Goal: Task Accomplishment & Management: Manage account settings

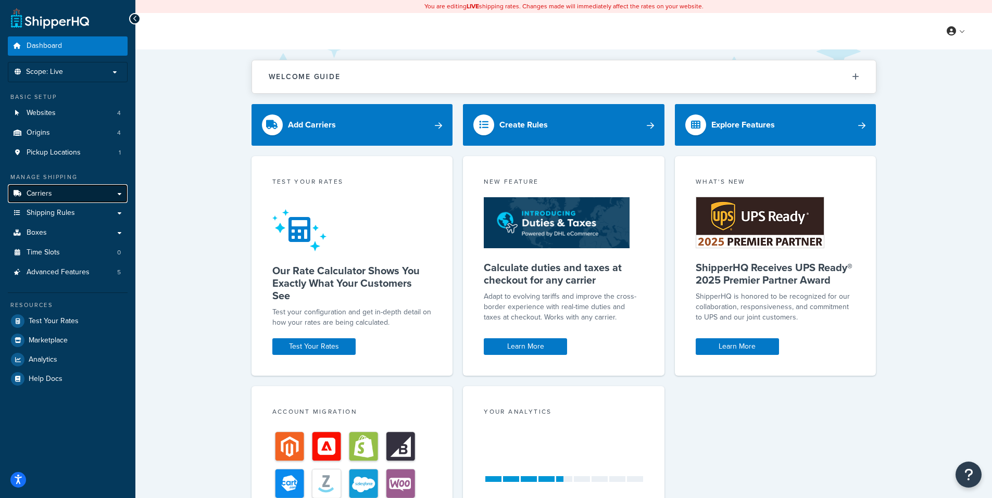
click at [98, 196] on link "Carriers" at bounding box center [68, 193] width 120 height 19
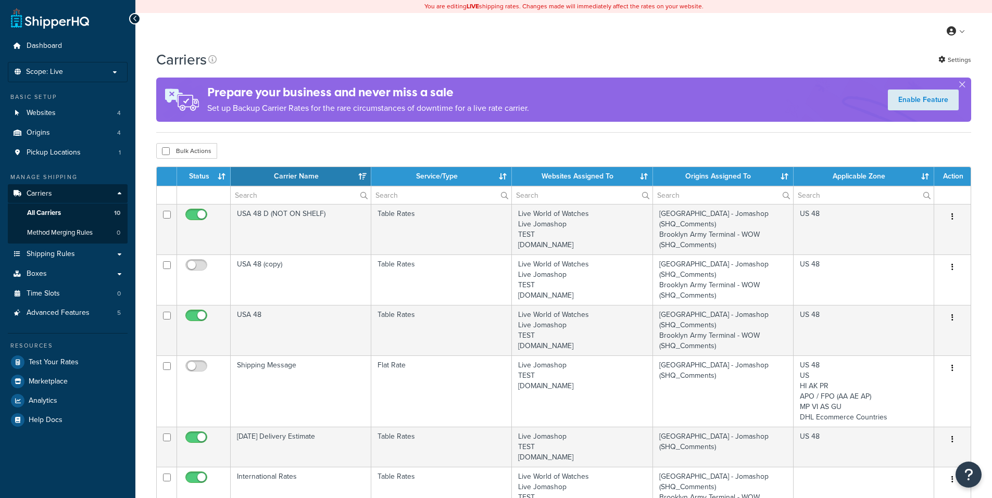
select select "15"
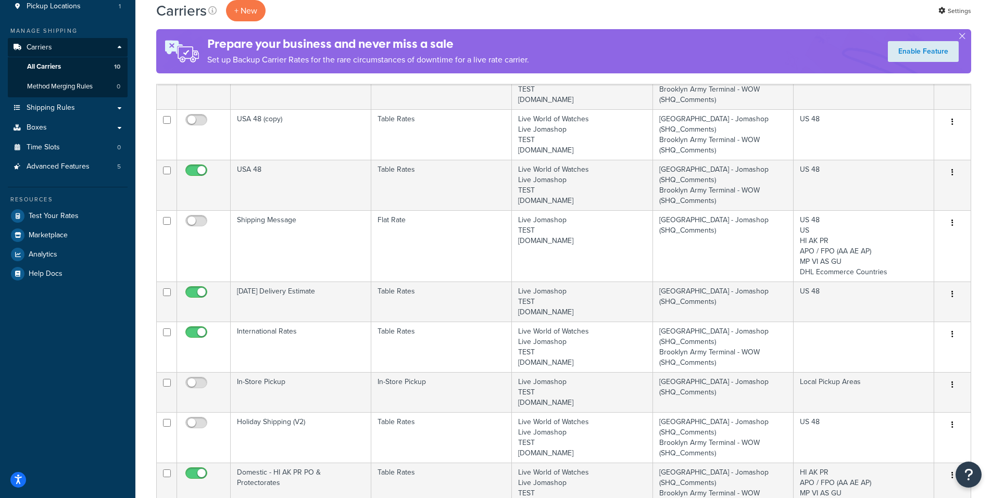
scroll to position [156, 0]
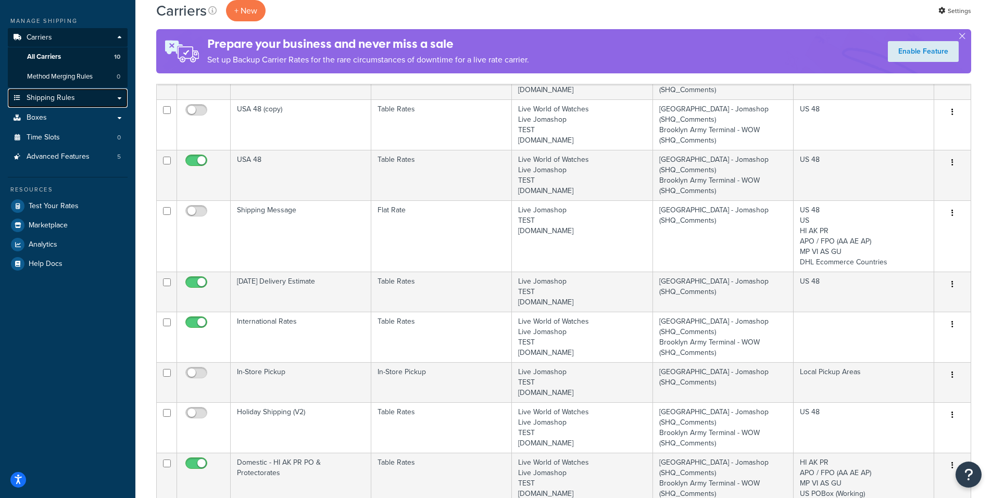
click at [119, 99] on link "Shipping Rules" at bounding box center [68, 97] width 120 height 19
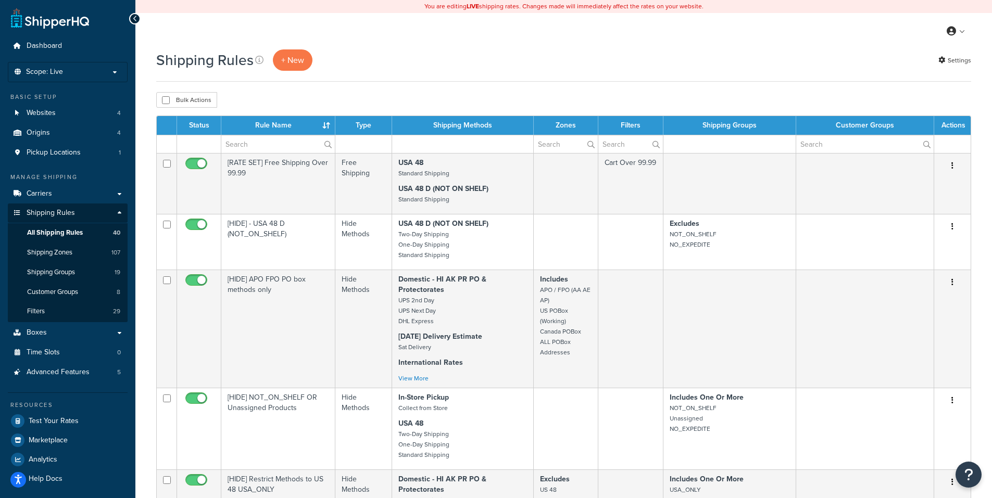
click at [589, 57] on div "Shipping Rules + New Settings" at bounding box center [563, 59] width 815 height 21
click at [243, 144] on input "text" at bounding box center [277, 144] width 113 height 18
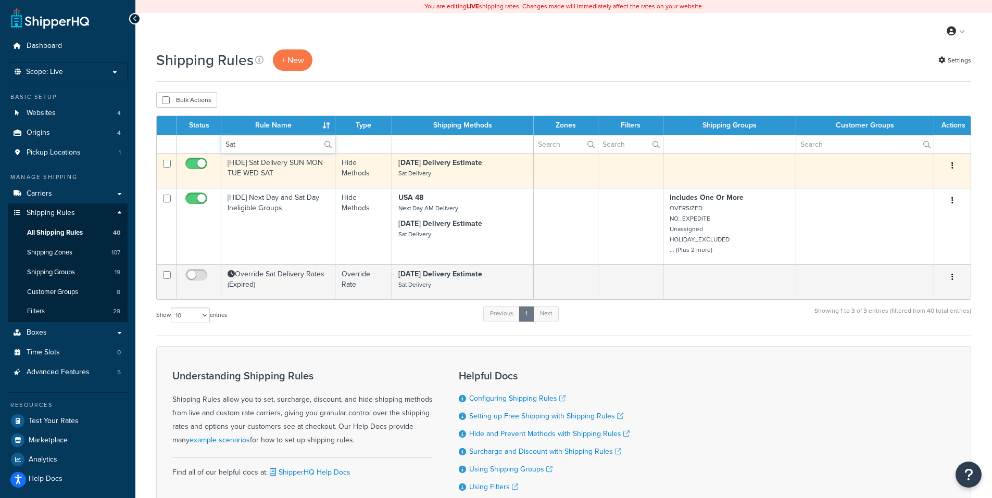
type input "Sat"
click at [953, 164] on button "button" at bounding box center [952, 166] width 15 height 17
click at [936, 184] on link "Edit" at bounding box center [917, 185] width 82 height 21
